Goal: Task Accomplishment & Management: Manage account settings

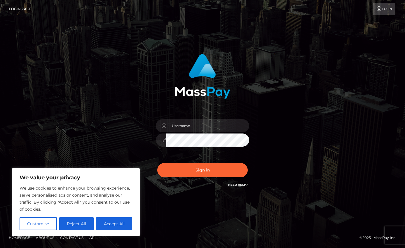
click at [194, 117] on div at bounding box center [202, 137] width 102 height 45
click at [189, 124] on input "text" at bounding box center [207, 125] width 83 height 13
type input "mxmaxbusiness@gmail.com"
click at [157, 163] on button "Sign in" at bounding box center [202, 170] width 90 height 14
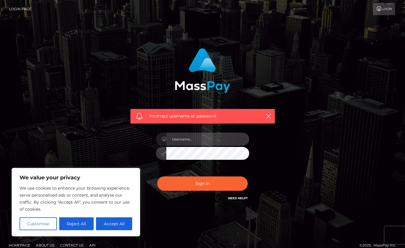
click at [211, 141] on input "text" at bounding box center [207, 138] width 83 height 13
type input "mxmaxbusiness@gmail.com"
click at [157, 176] on button "Sign in" at bounding box center [202, 183] width 90 height 14
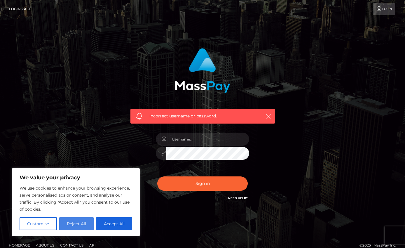
click at [76, 223] on button "Reject All" at bounding box center [76, 223] width 35 height 13
